Goal: Task Accomplishment & Management: Manage account settings

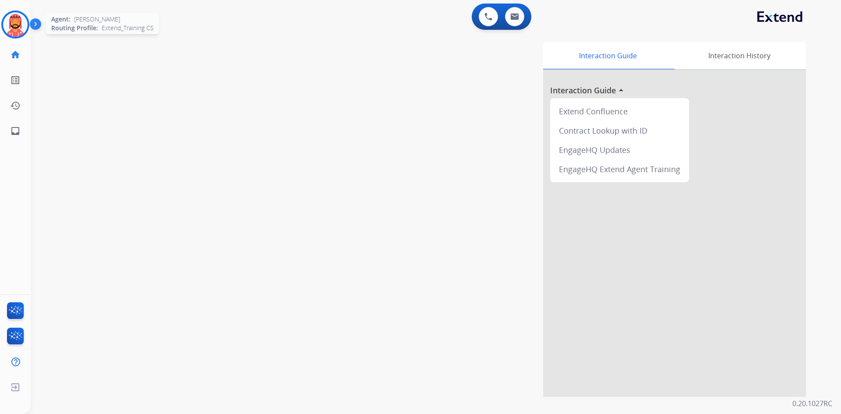
click at [16, 21] on img at bounding box center [15, 24] width 25 height 25
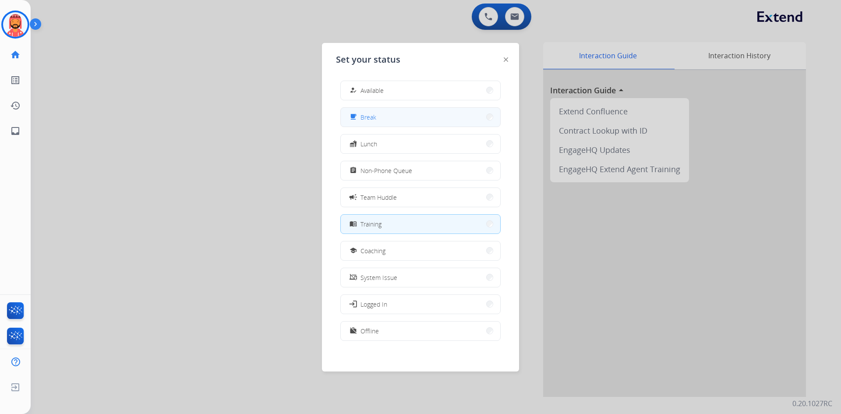
click at [376, 118] on span "Break" at bounding box center [369, 117] width 16 height 9
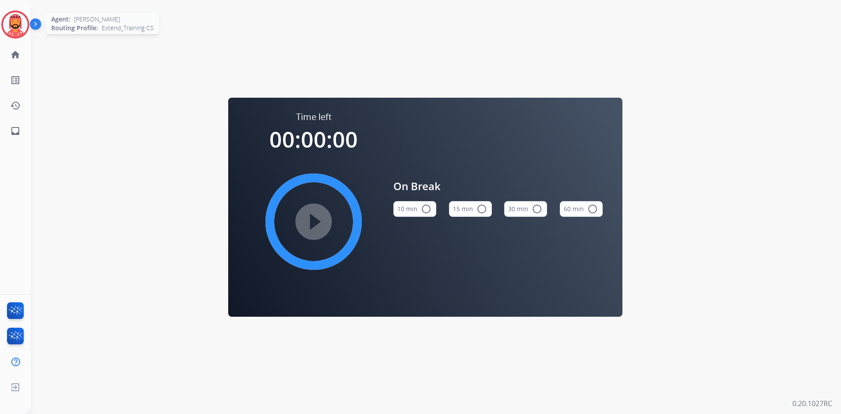
click at [16, 24] on img at bounding box center [15, 24] width 25 height 25
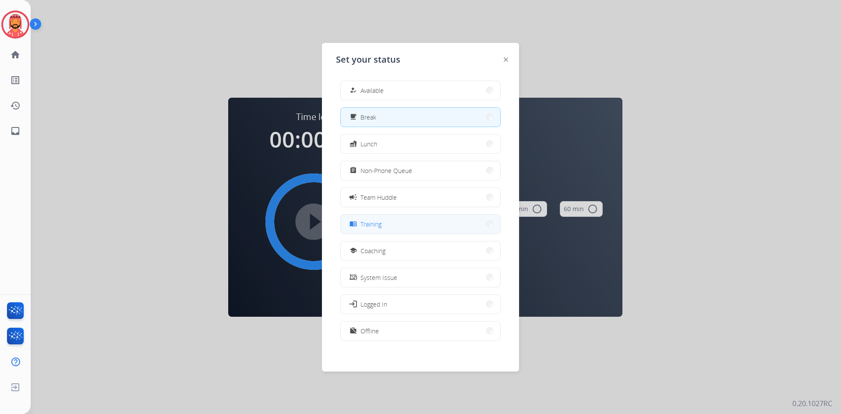
click at [380, 223] on span "Training" at bounding box center [371, 224] width 21 height 9
